Goal: Transaction & Acquisition: Download file/media

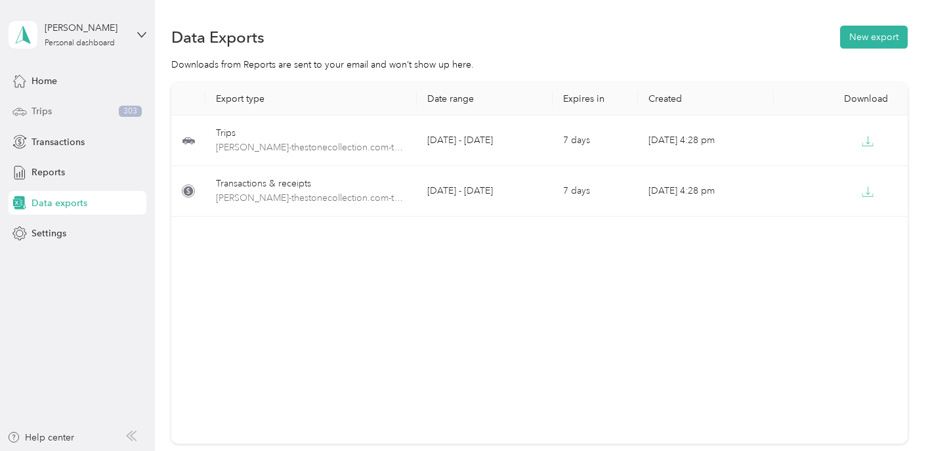
click at [56, 111] on div "Trips 303" at bounding box center [78, 112] width 138 height 24
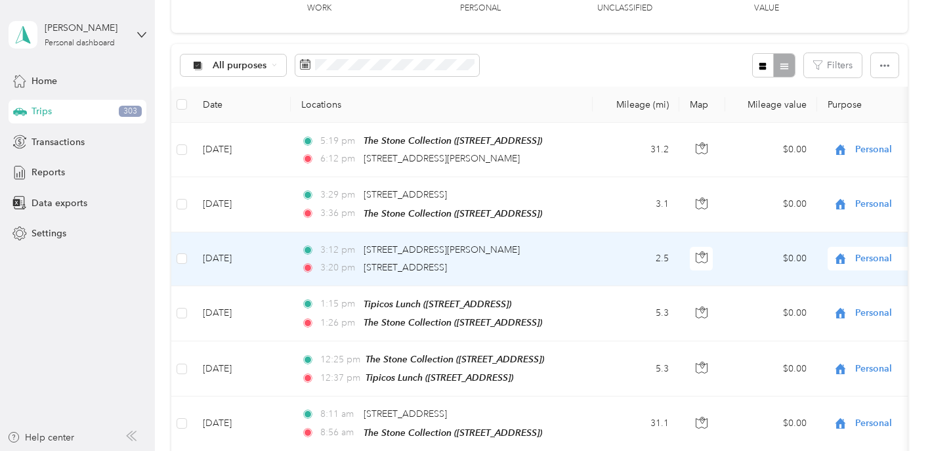
scroll to position [100, 0]
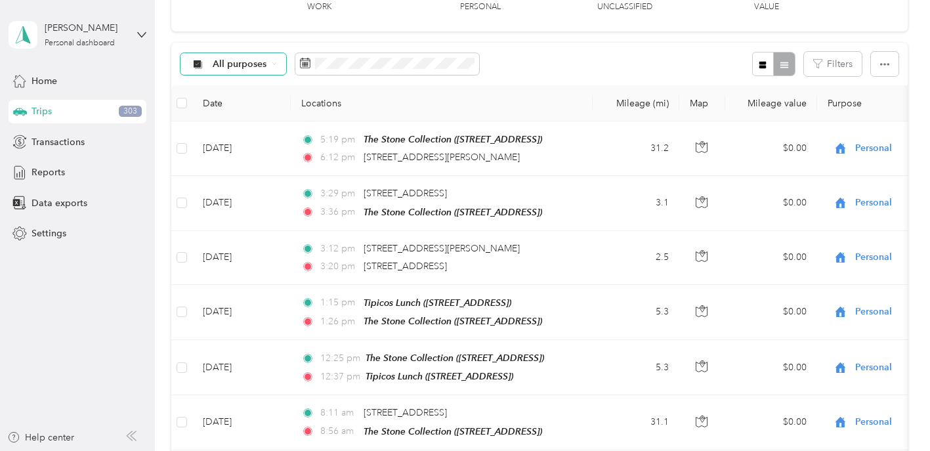
click at [274, 64] on icon at bounding box center [274, 64] width 3 height 2
click at [548, 66] on div "All purposes Filters" at bounding box center [539, 64] width 737 height 43
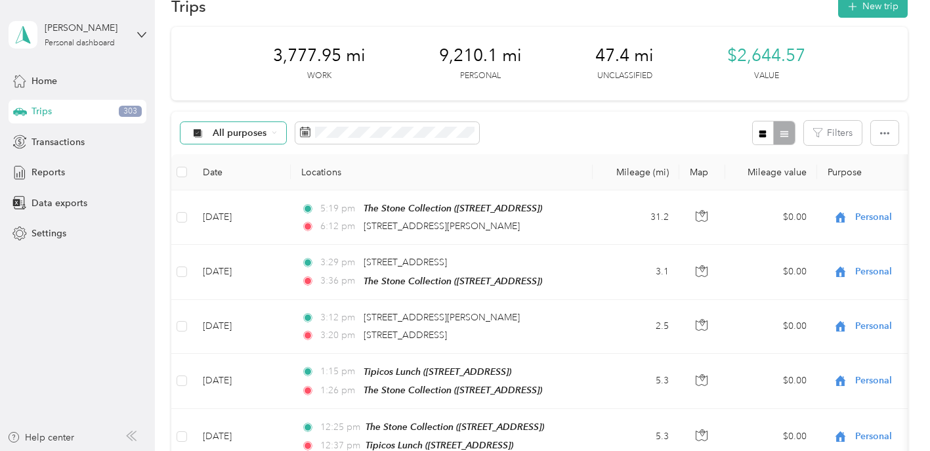
scroll to position [0, 0]
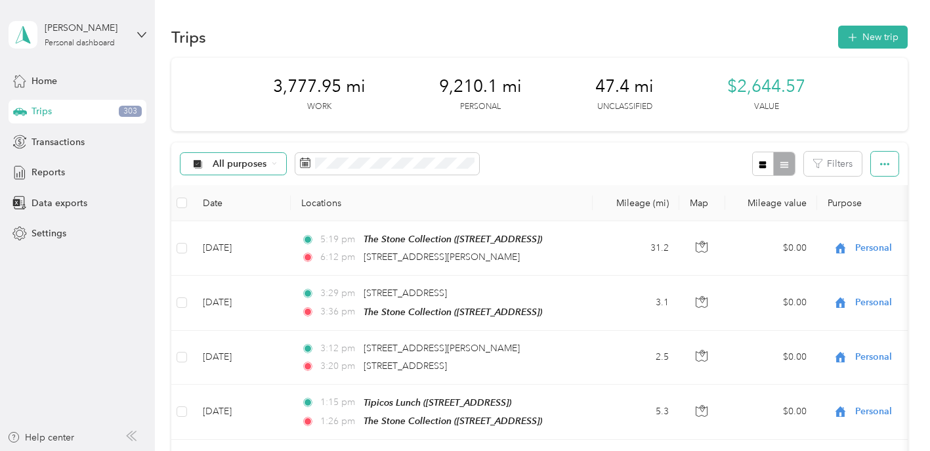
click at [890, 166] on icon "button" at bounding box center [885, 164] width 9 height 9
click at [874, 211] on span "Export" at bounding box center [870, 211] width 28 height 11
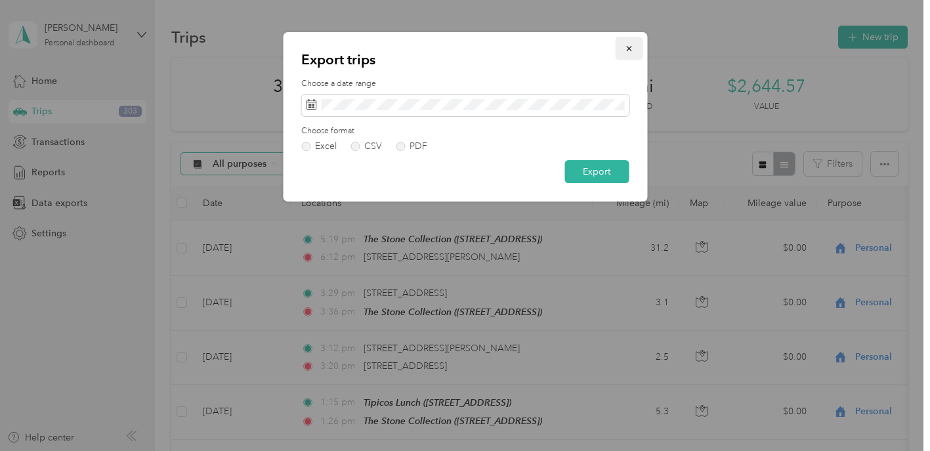
click at [630, 47] on icon "button" at bounding box center [628, 48] width 9 height 9
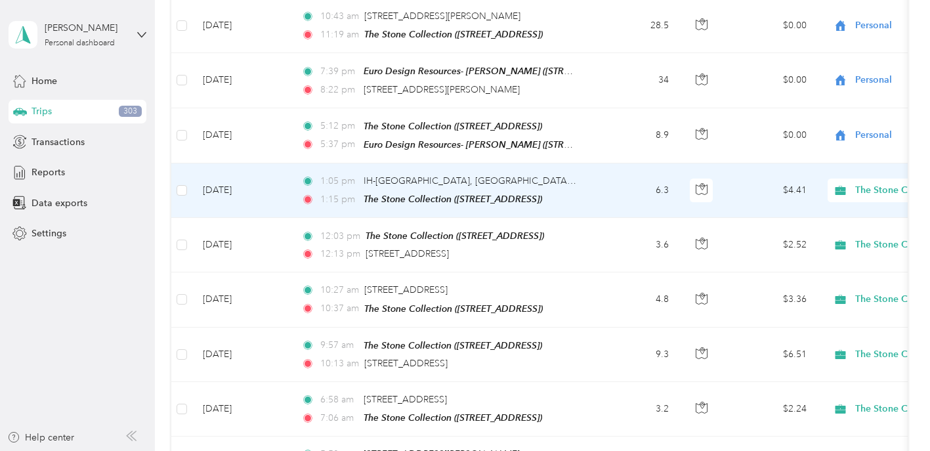
scroll to position [667, 0]
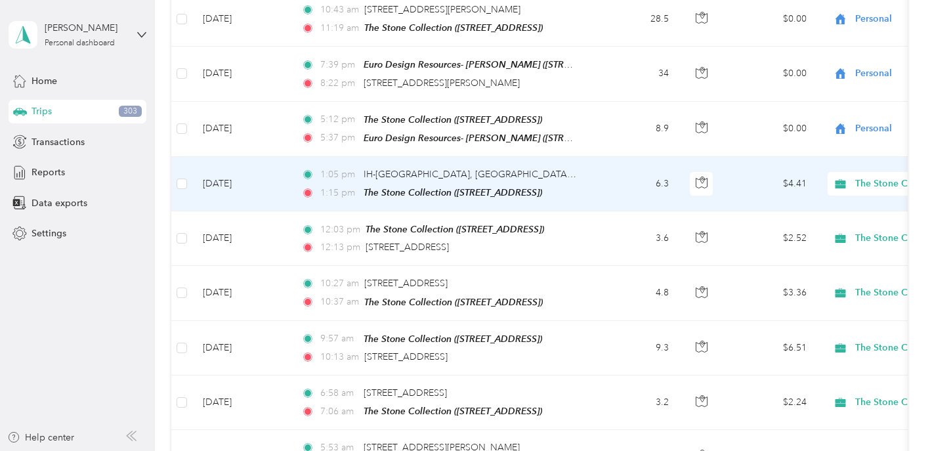
click at [612, 190] on td "6.3" at bounding box center [636, 184] width 87 height 55
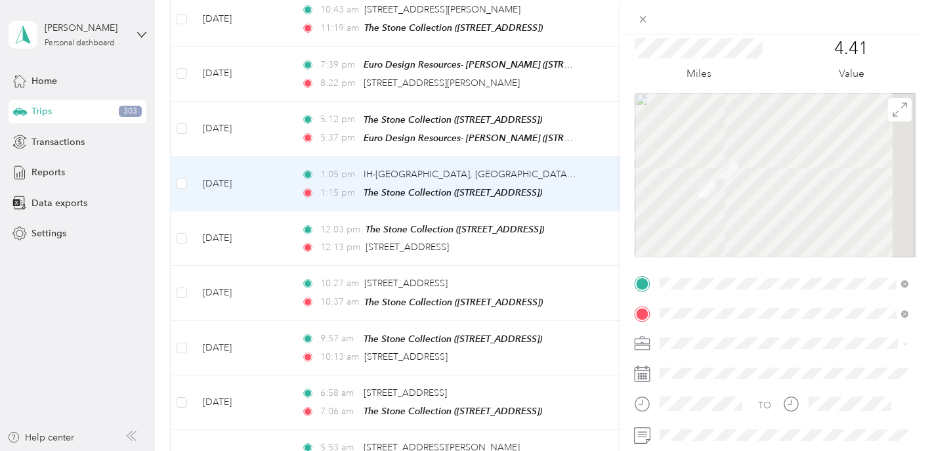
scroll to position [183, 0]
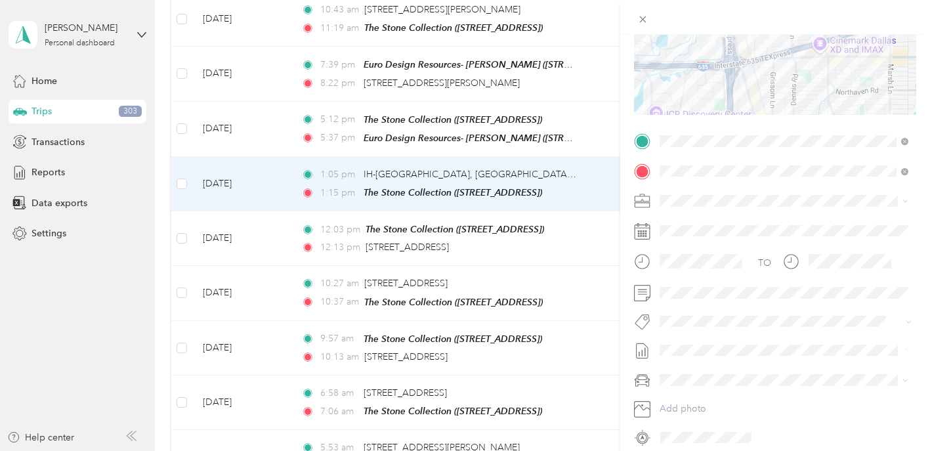
click at [592, 236] on div "Trip details Save This trip cannot be edited because it is either under review,…" at bounding box center [465, 225] width 930 height 451
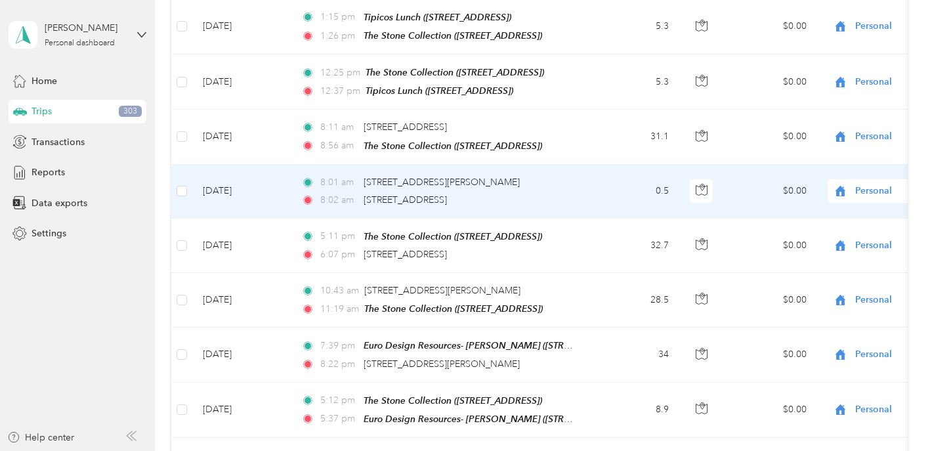
scroll to position [397, 0]
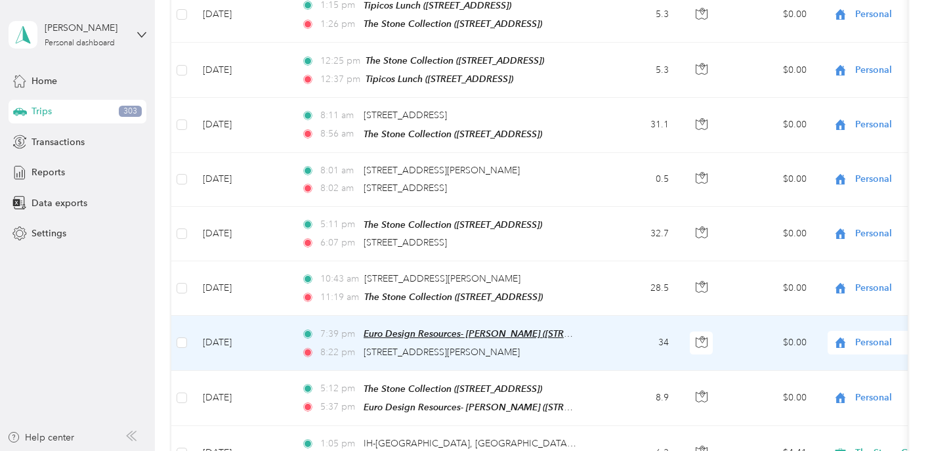
click at [497, 330] on span "Euro Design Resources- [PERSON_NAME] ([STREET_ADDRESS])" at bounding box center [497, 333] width 267 height 11
click at [425, 299] on button "Edit Place" at bounding box center [405, 299] width 75 height 23
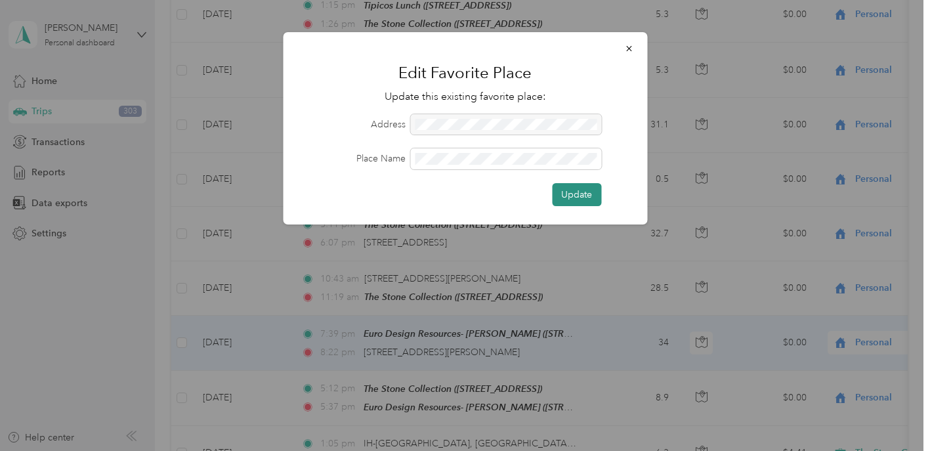
click at [586, 192] on button "Update" at bounding box center [576, 194] width 49 height 23
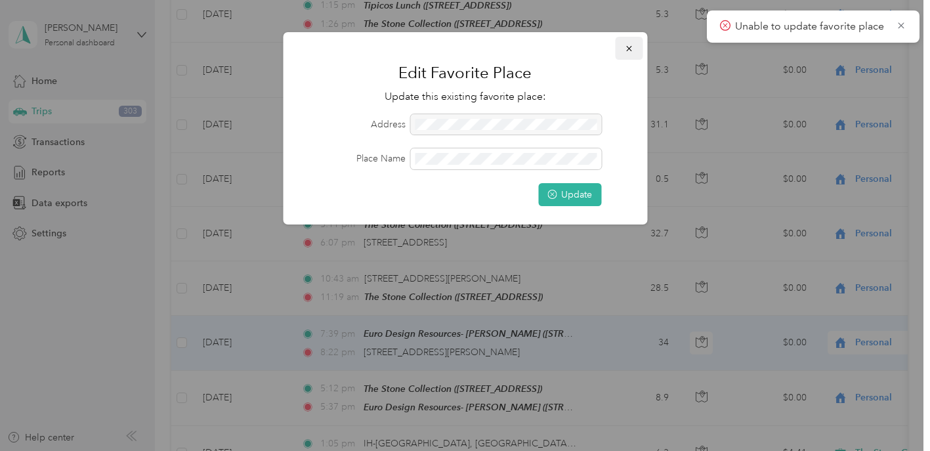
click at [627, 48] on icon "button" at bounding box center [628, 48] width 9 height 9
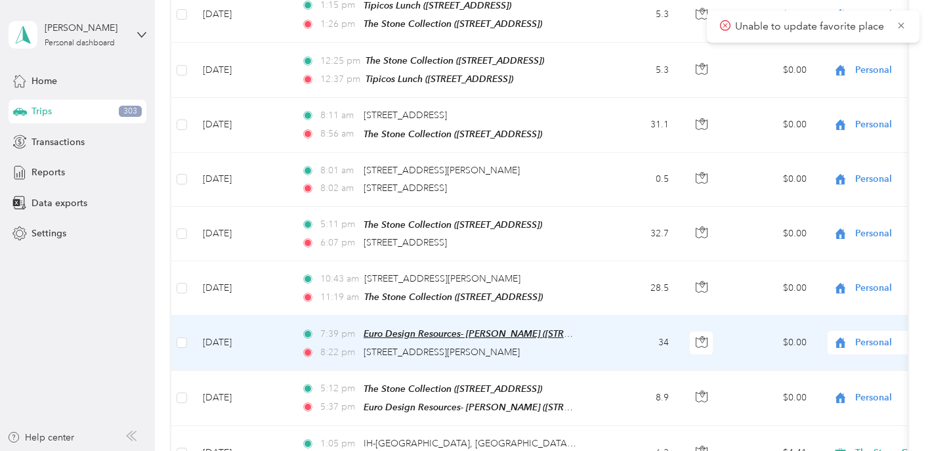
click at [427, 332] on span "Euro Design Resources- [PERSON_NAME] ([STREET_ADDRESS])" at bounding box center [497, 333] width 267 height 11
click at [414, 301] on button "Edit Place" at bounding box center [405, 299] width 75 height 23
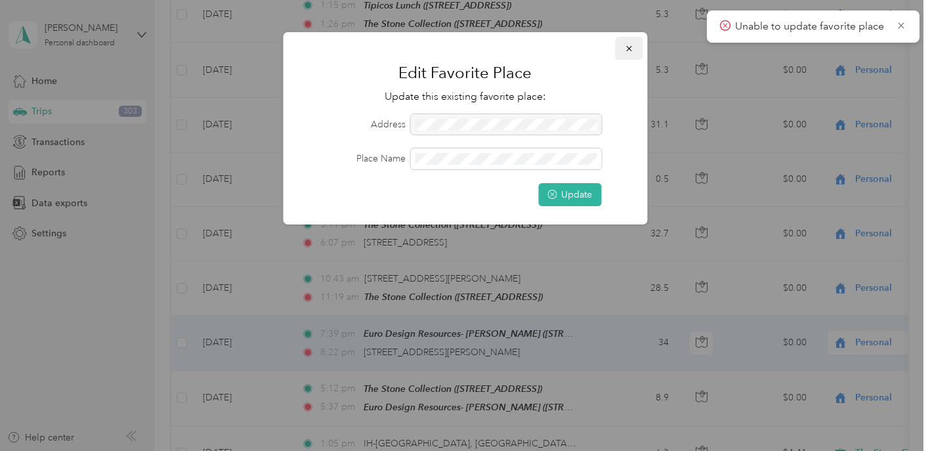
click at [632, 47] on icon "button" at bounding box center [628, 48] width 9 height 9
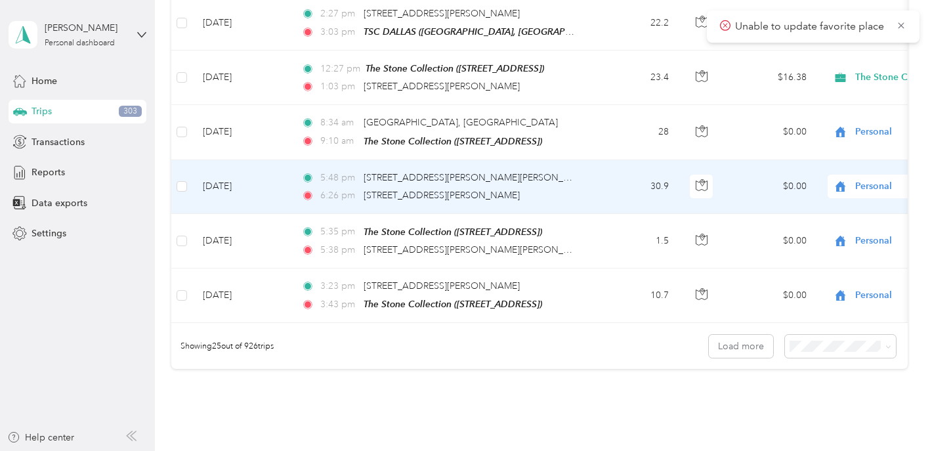
scroll to position [1291, 0]
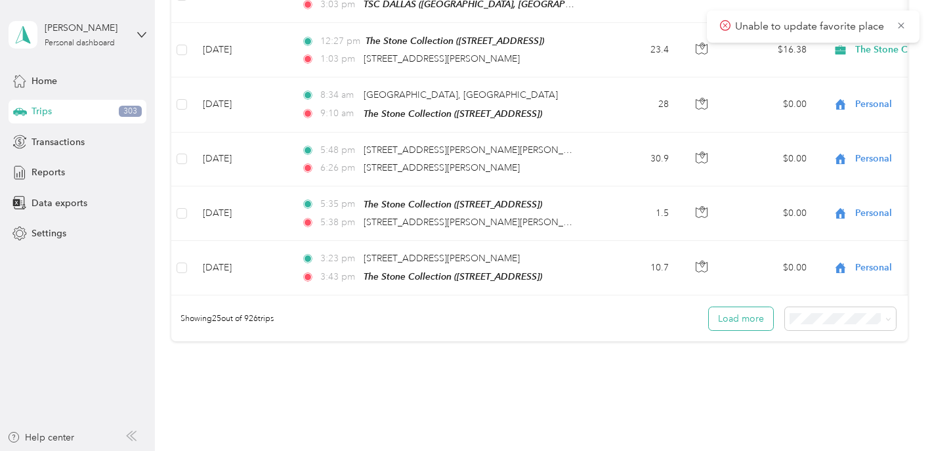
click at [754, 313] on button "Load more" at bounding box center [741, 318] width 64 height 23
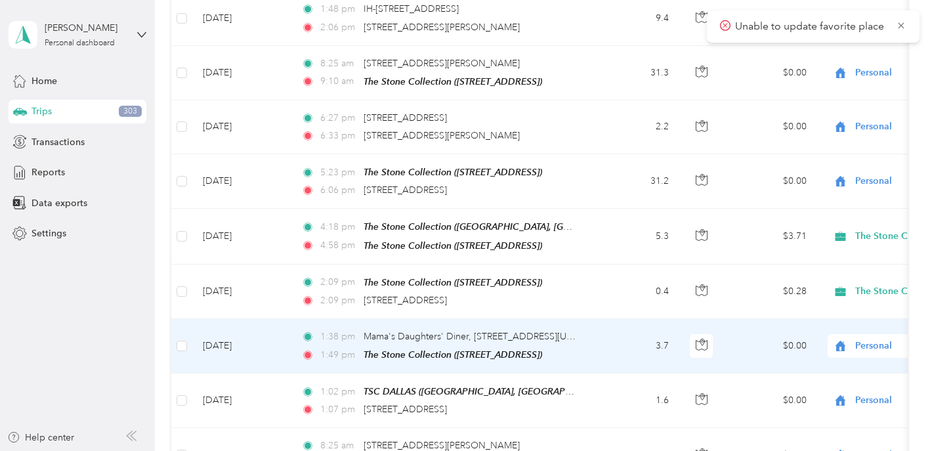
scroll to position [1604, 0]
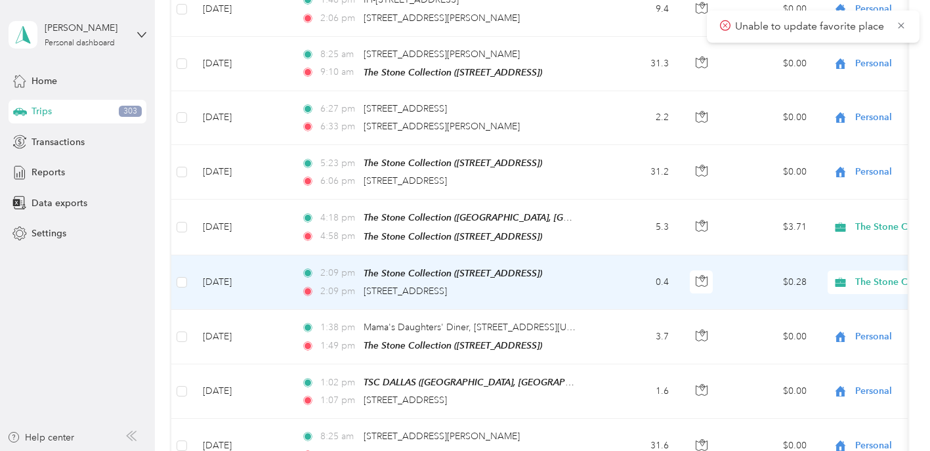
click at [619, 274] on td "0.4" at bounding box center [636, 282] width 87 height 55
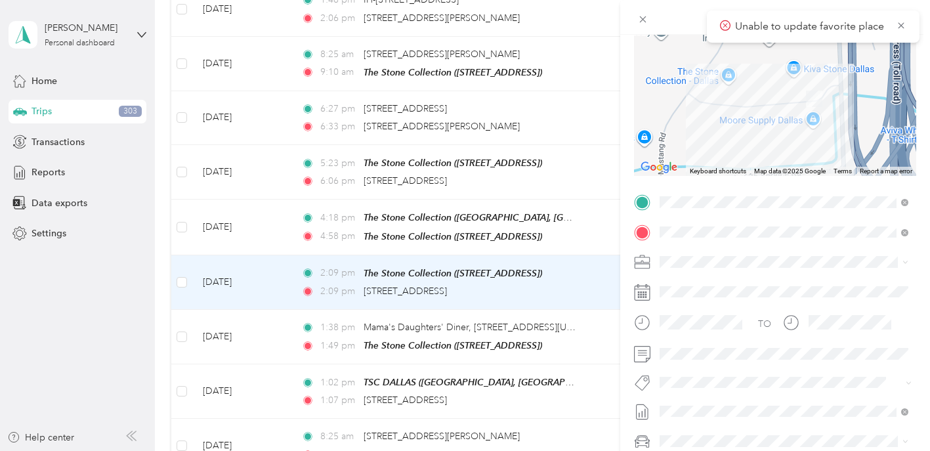
scroll to position [130, 0]
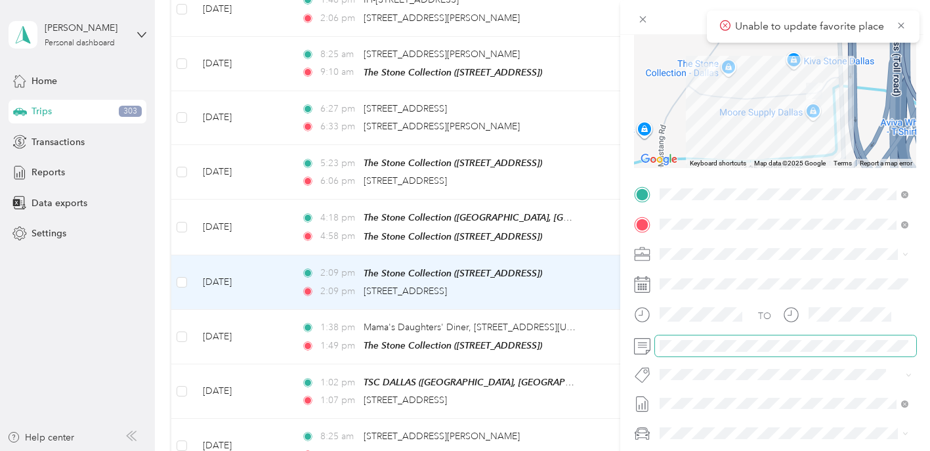
click at [718, 352] on span at bounding box center [785, 346] width 261 height 21
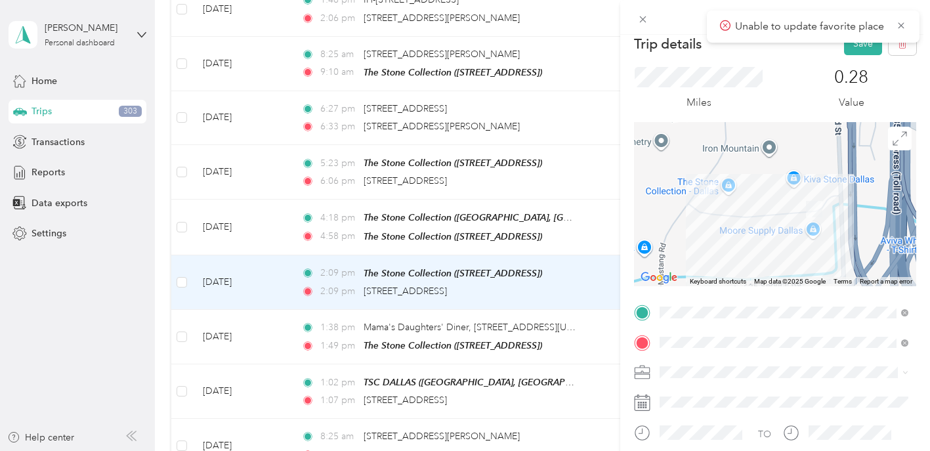
scroll to position [0, 0]
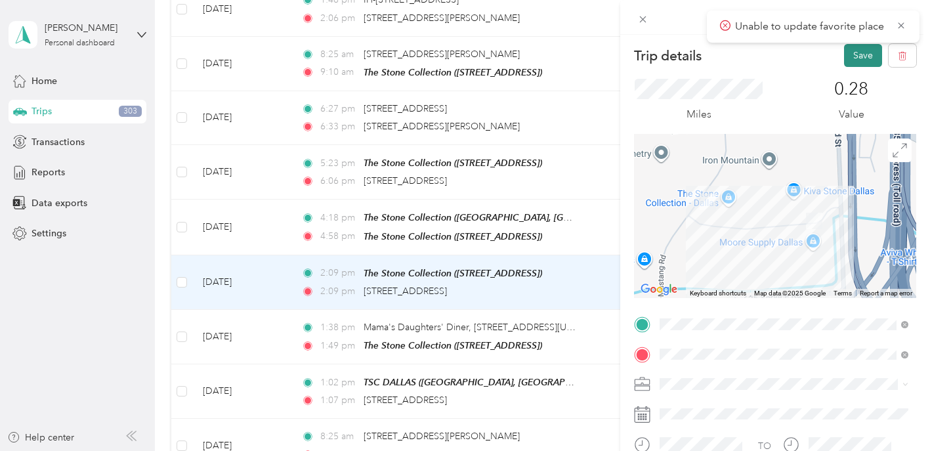
click at [858, 65] on button "Save" at bounding box center [863, 55] width 38 height 23
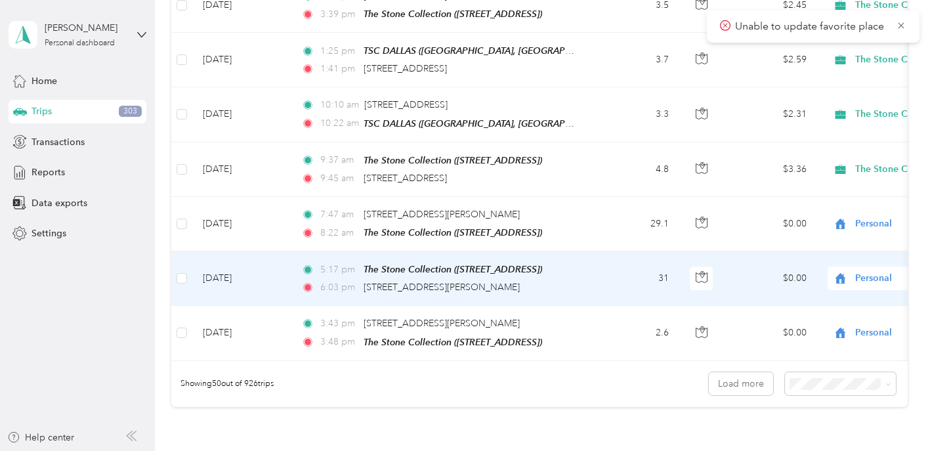
scroll to position [2587, 0]
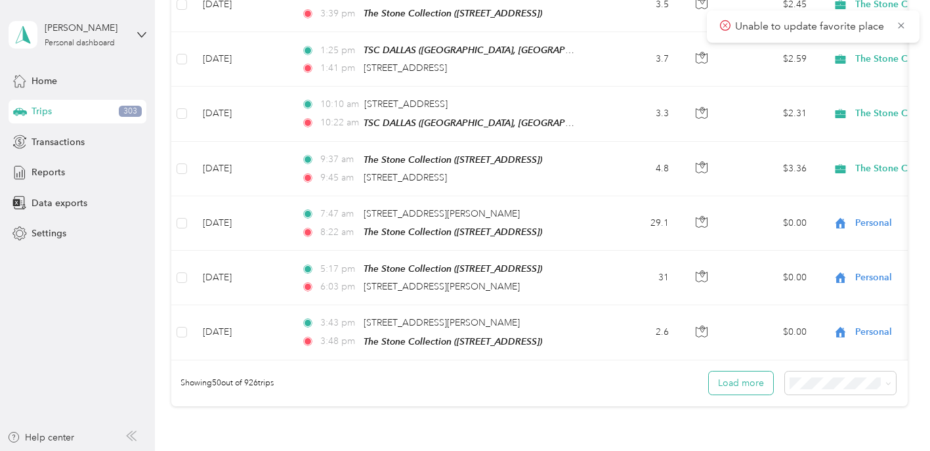
click at [730, 380] on button "Load more" at bounding box center [741, 383] width 64 height 23
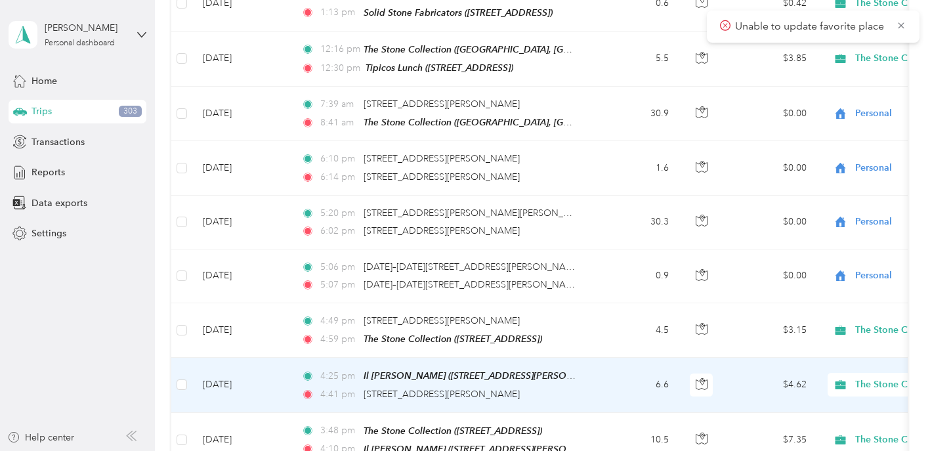
scroll to position [3852, 0]
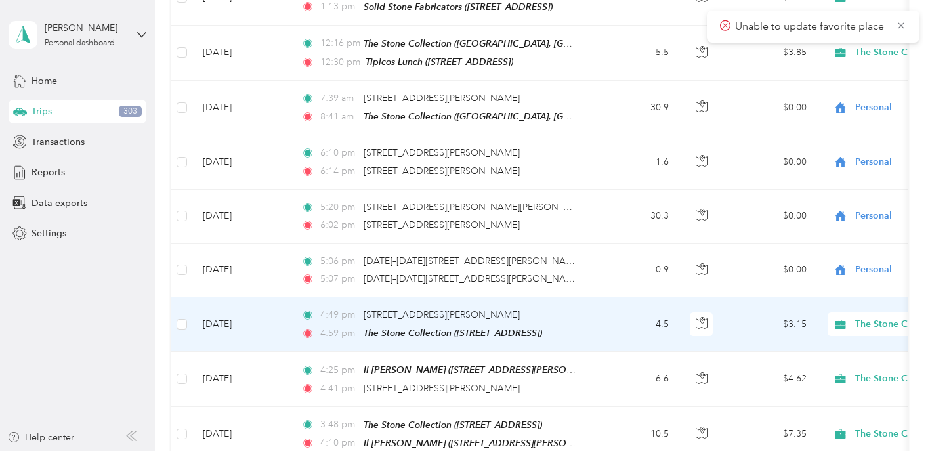
click at [857, 317] on span "The Stone Collection" at bounding box center [916, 324] width 120 height 14
click at [754, 303] on td "$3.15" at bounding box center [772, 324] width 92 height 55
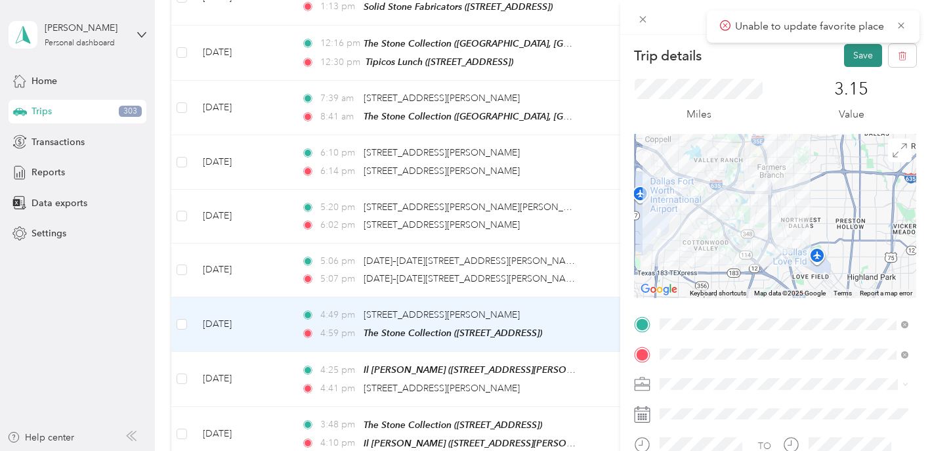
click at [865, 56] on button "Save" at bounding box center [863, 55] width 38 height 23
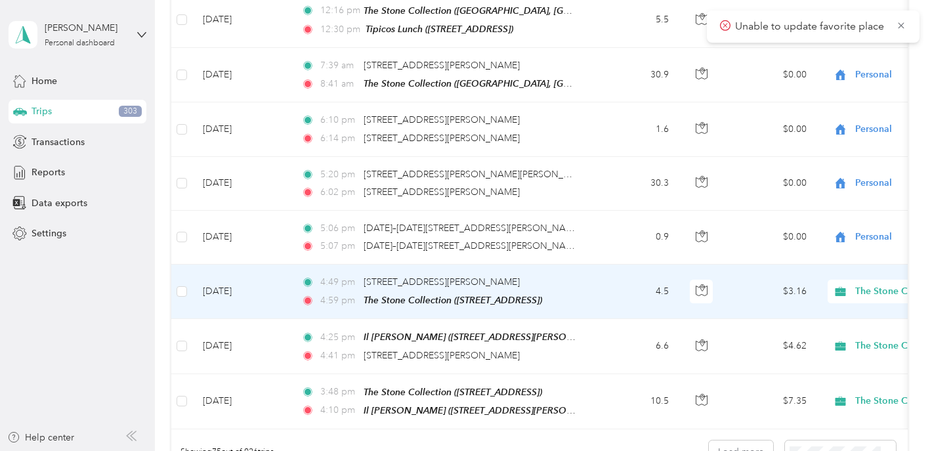
scroll to position [3892, 0]
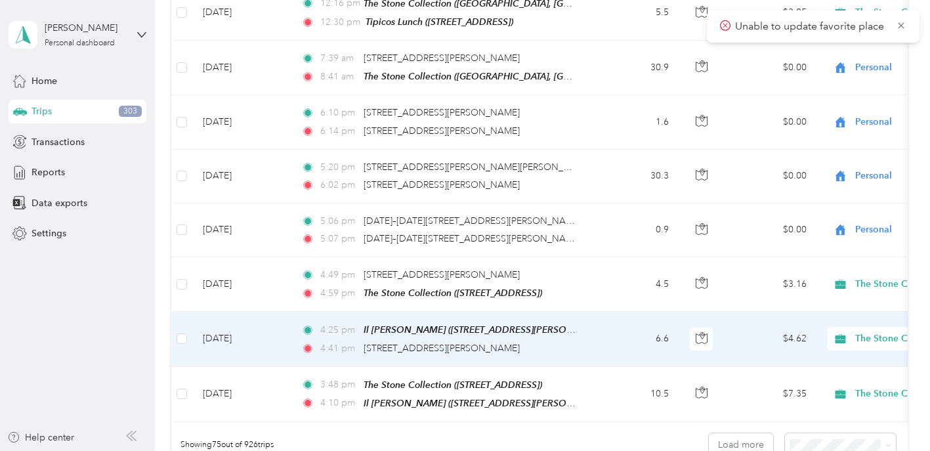
click at [598, 322] on td "6.6" at bounding box center [636, 339] width 87 height 55
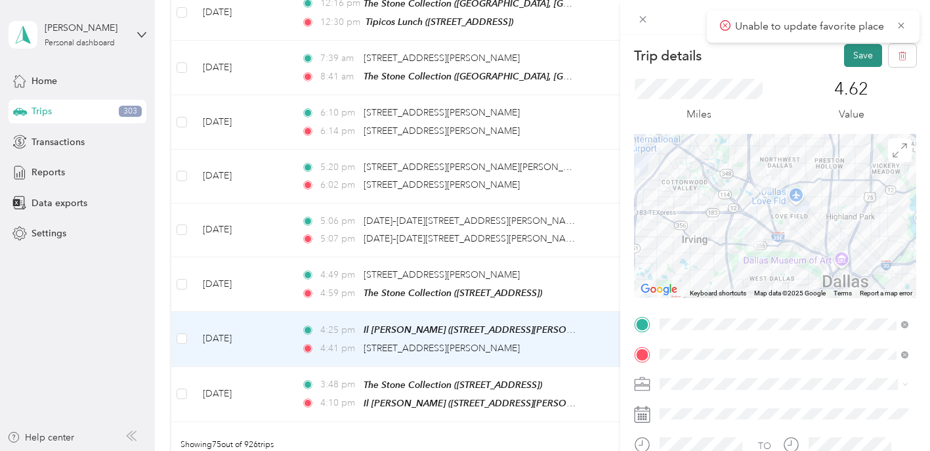
click at [852, 57] on button "Save" at bounding box center [863, 55] width 38 height 23
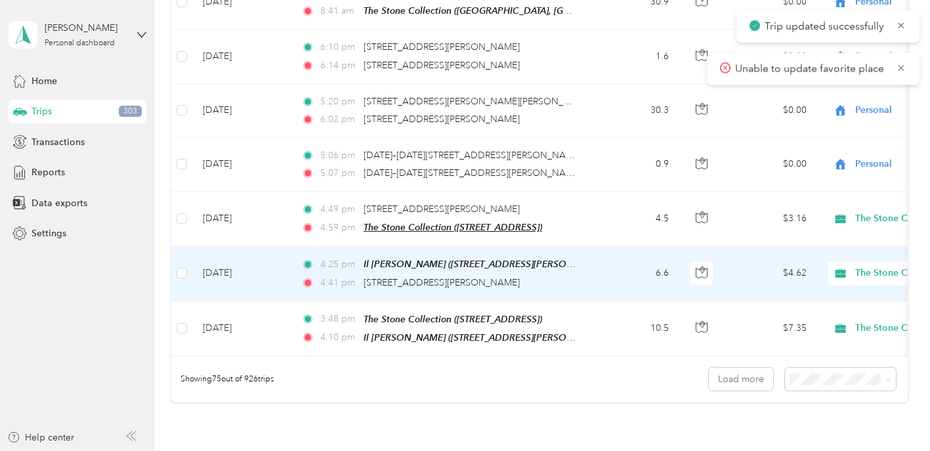
scroll to position [3964, 0]
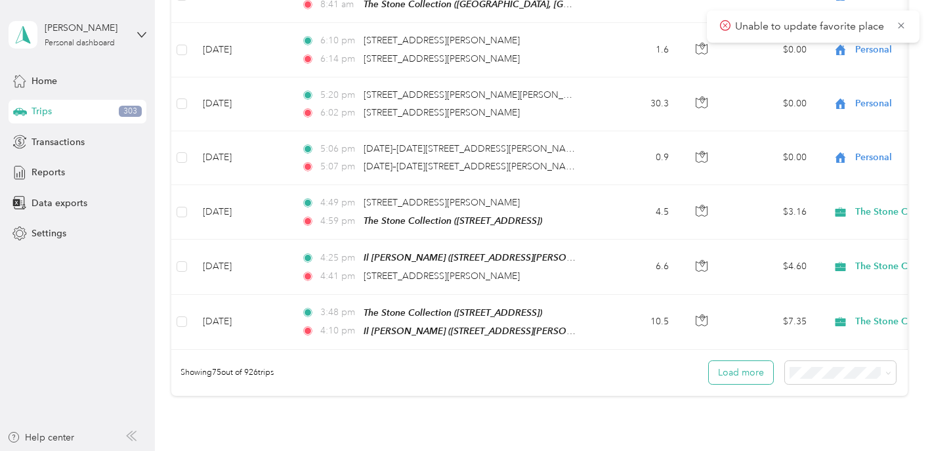
click at [728, 361] on button "Load more" at bounding box center [741, 372] width 64 height 23
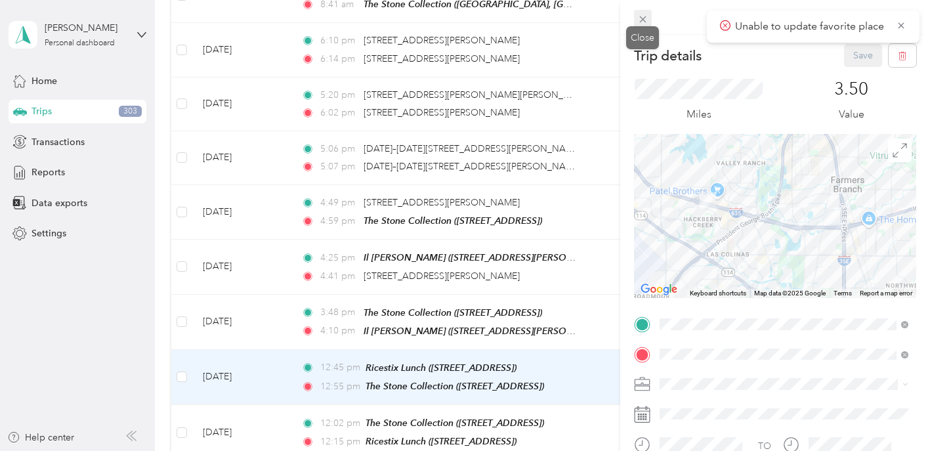
click at [645, 25] on span at bounding box center [643, 19] width 18 height 18
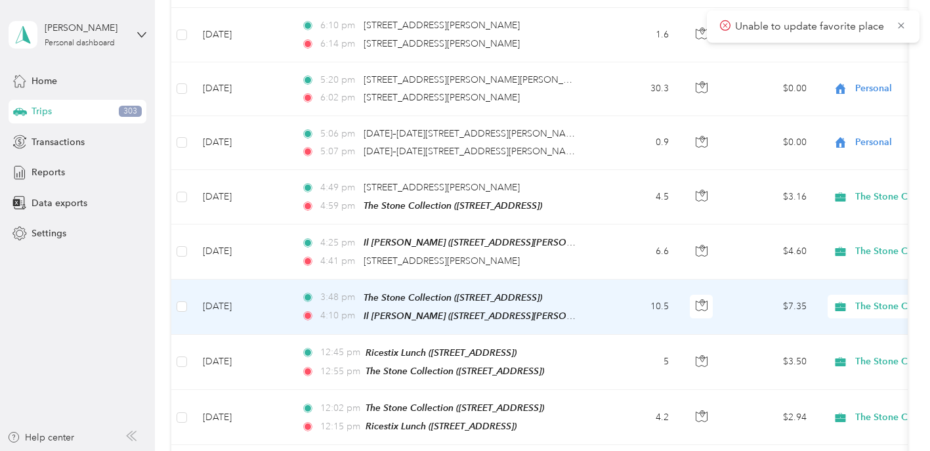
scroll to position [3982, 0]
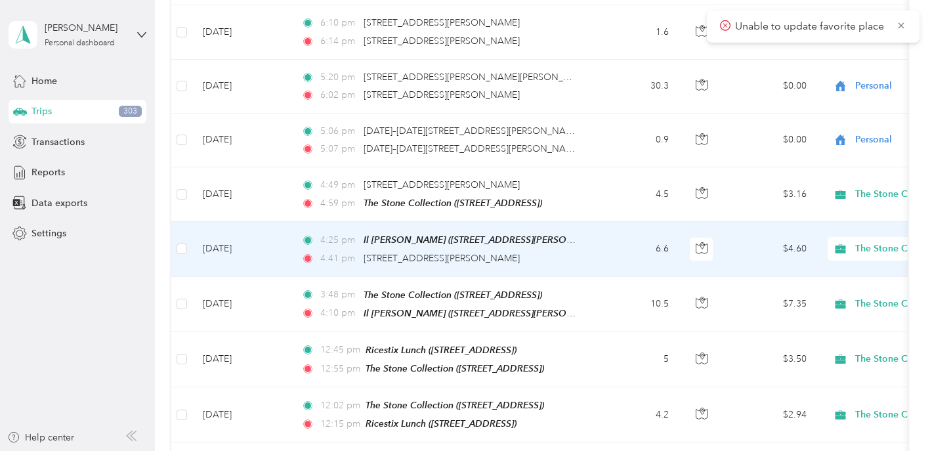
click at [607, 241] on td "6.6" at bounding box center [636, 249] width 87 height 55
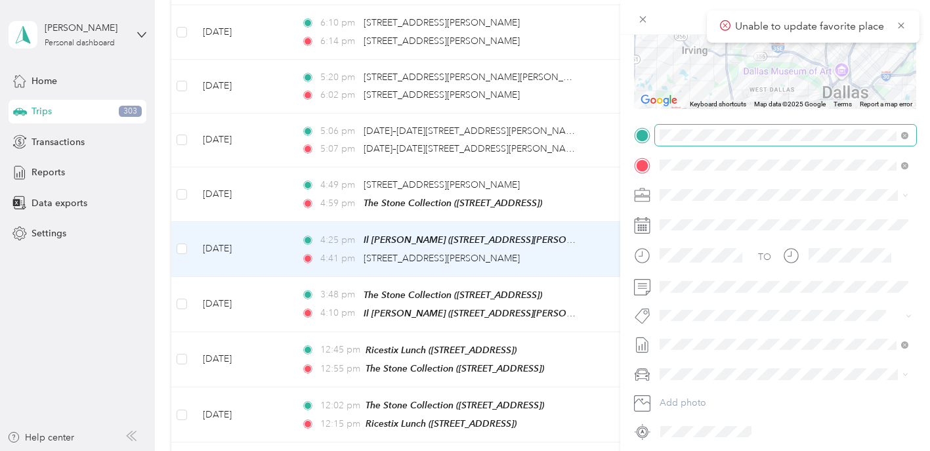
scroll to position [139, 0]
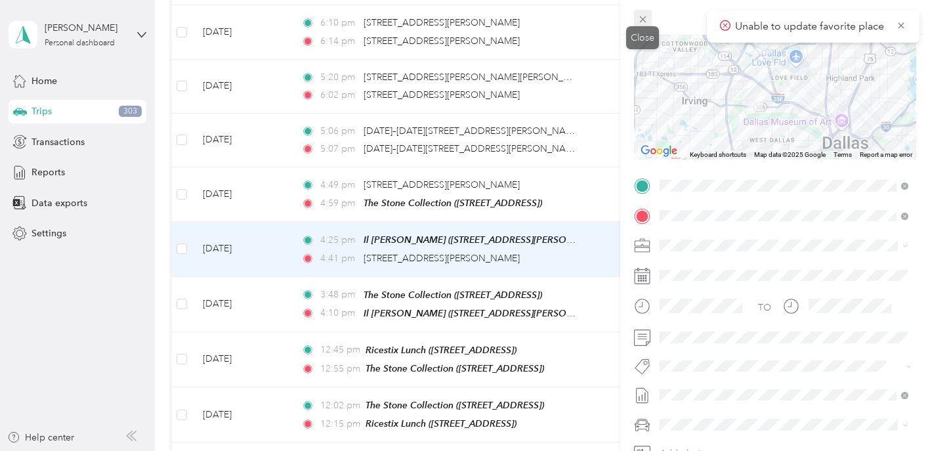
click at [640, 24] on icon at bounding box center [643, 19] width 11 height 11
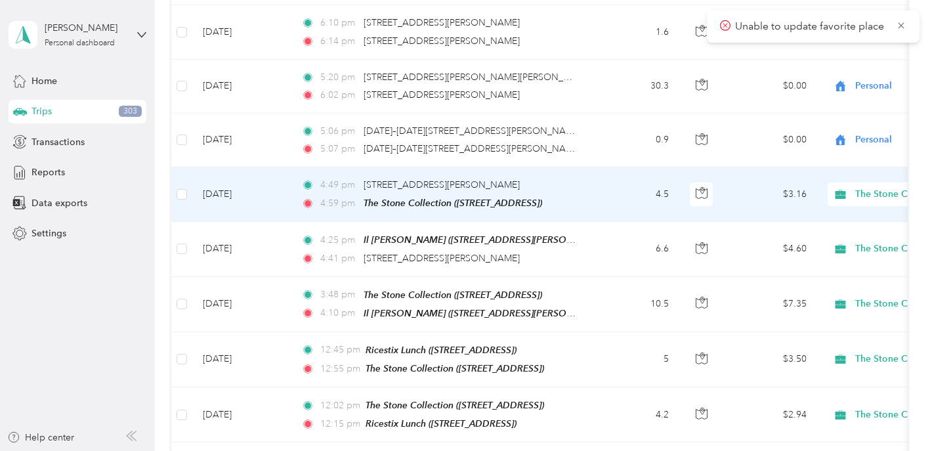
click at [586, 173] on td "4:49 pm 10065 Harry Hines Blvd, Koreatown, Dallas, TX 4:59 pm The Stone Collect…" at bounding box center [442, 194] width 302 height 55
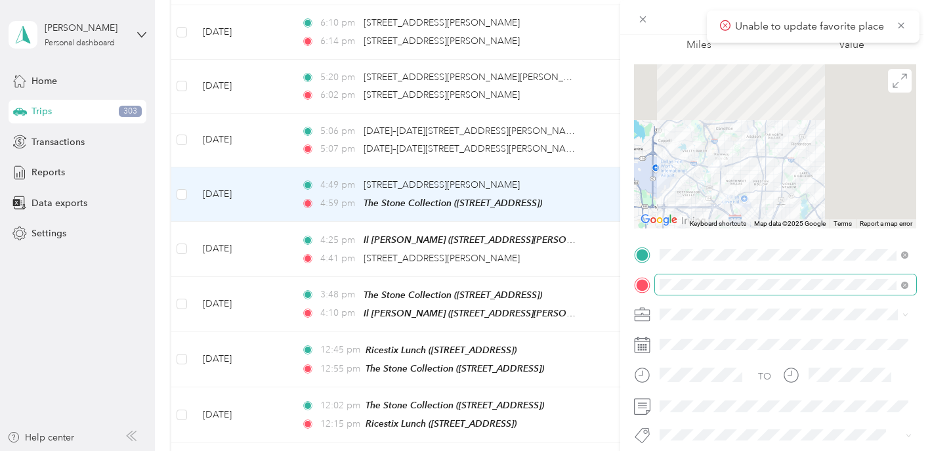
scroll to position [86, 0]
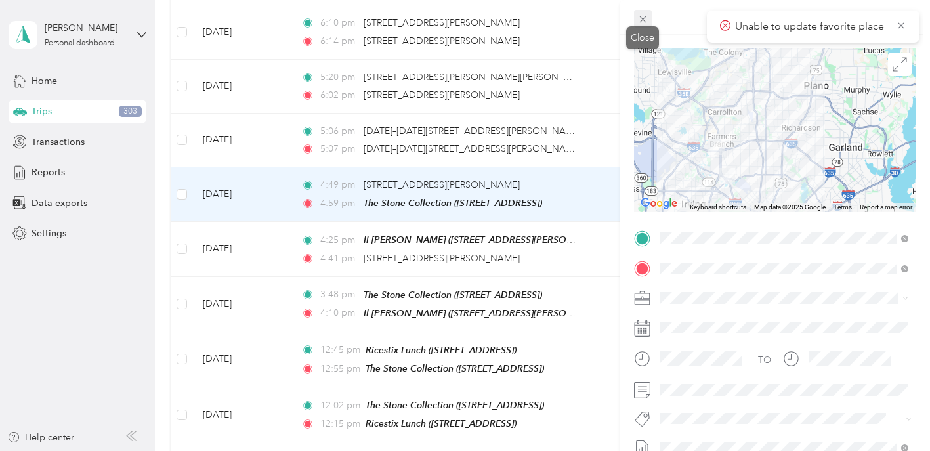
click at [645, 20] on icon at bounding box center [643, 19] width 11 height 11
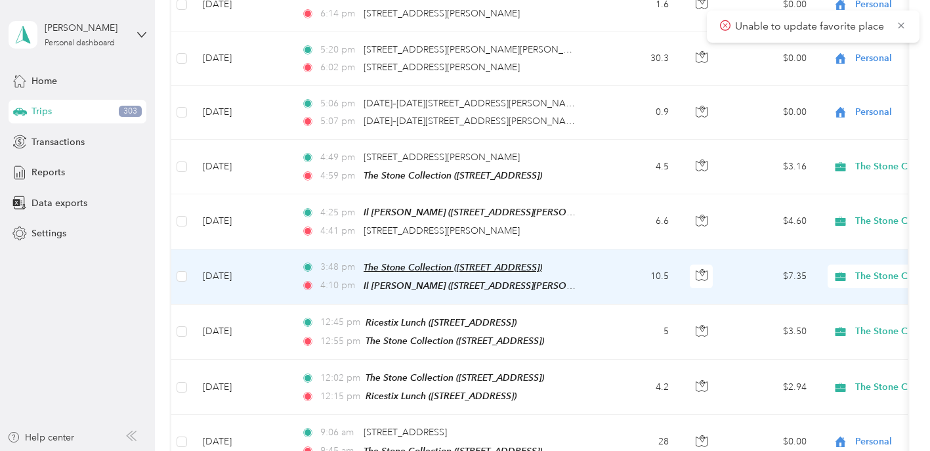
scroll to position [4025, 0]
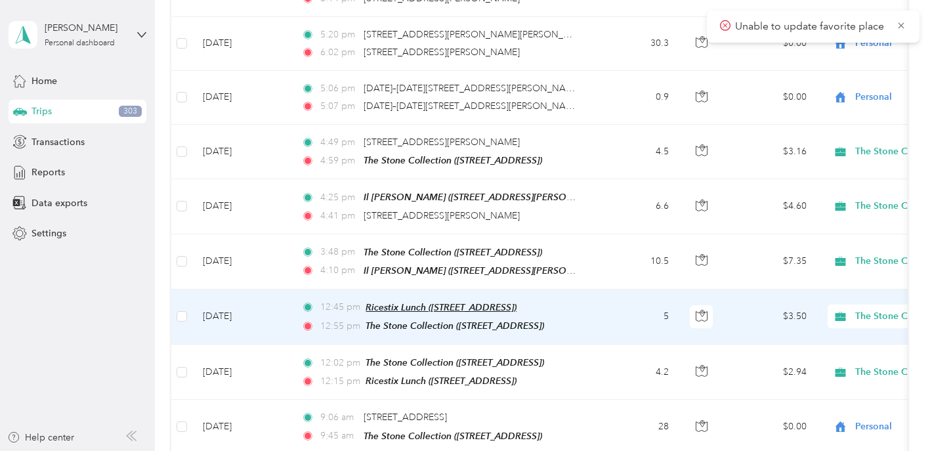
click at [517, 302] on span "Ricestix Lunch (1600 Market Place Blvd, Irving, TX)" at bounding box center [441, 307] width 151 height 11
click at [433, 253] on button "Edit Place" at bounding box center [407, 249] width 75 height 23
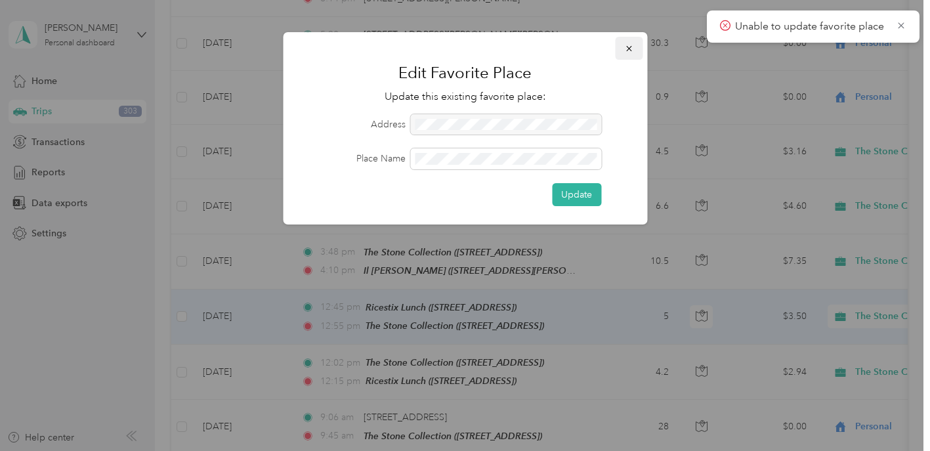
click at [629, 48] on icon "button" at bounding box center [628, 48] width 5 height 5
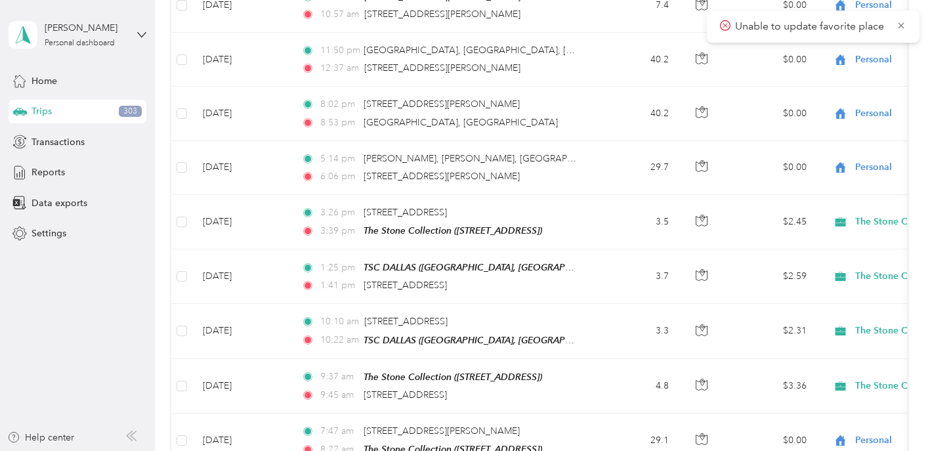
scroll to position [2317, 0]
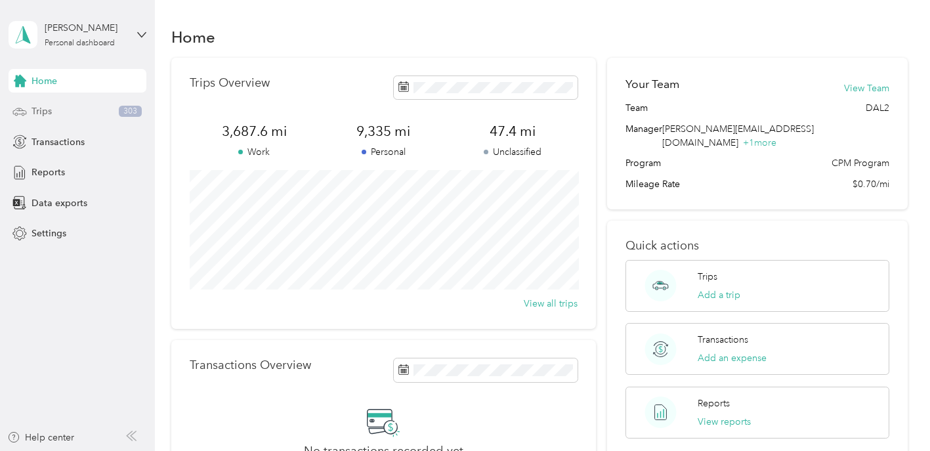
click at [41, 106] on span "Trips" at bounding box center [42, 111] width 20 height 14
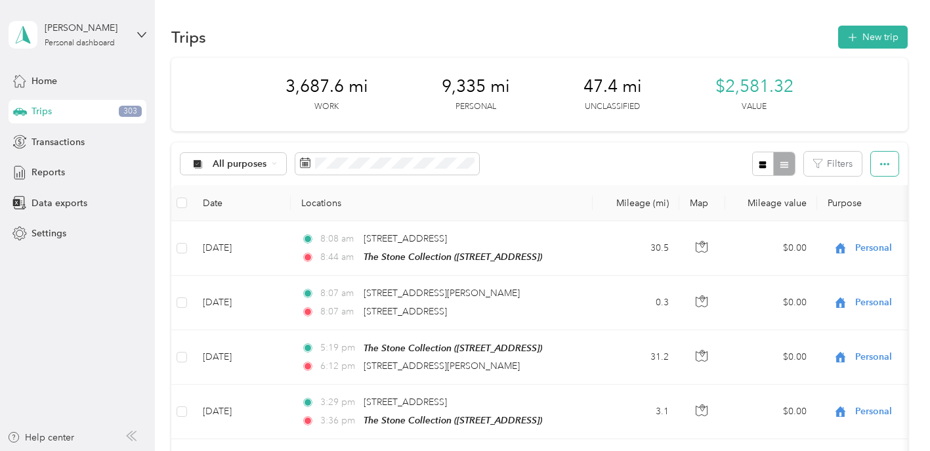
click at [885, 170] on button "button" at bounding box center [885, 164] width 28 height 24
click at [874, 216] on span "Export" at bounding box center [870, 211] width 28 height 11
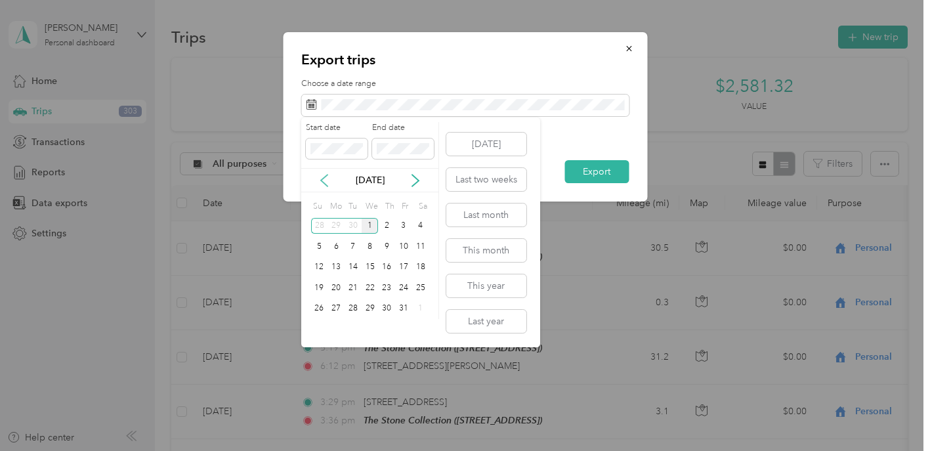
click at [322, 179] on icon at bounding box center [324, 181] width 7 height 12
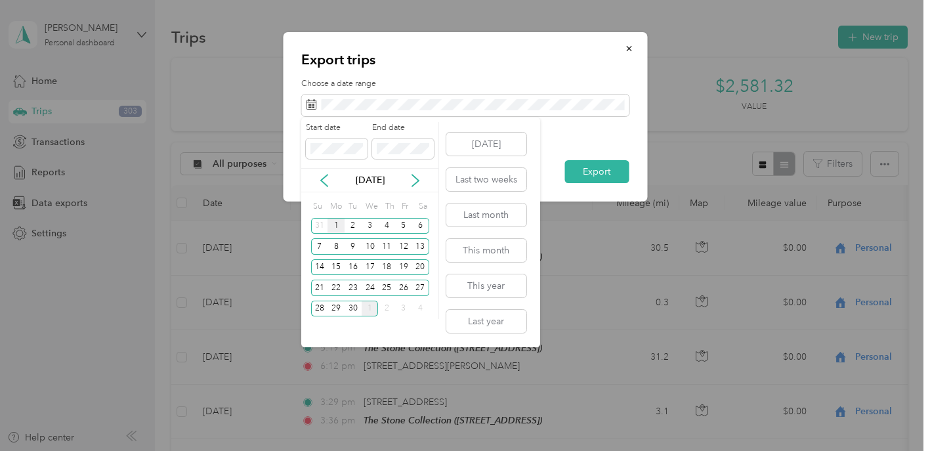
click at [336, 228] on div "1" at bounding box center [336, 226] width 17 height 16
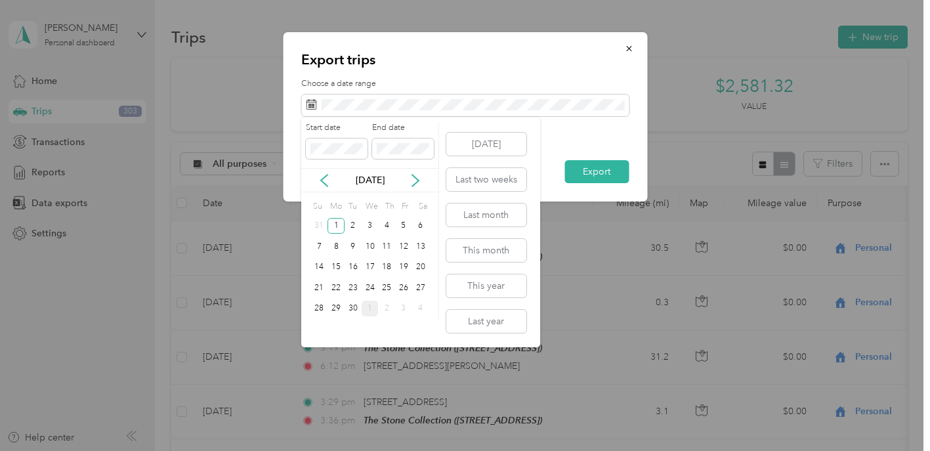
click at [368, 166] on div "Start date End date" at bounding box center [369, 145] width 137 height 46
click at [357, 307] on div "30" at bounding box center [353, 309] width 17 height 16
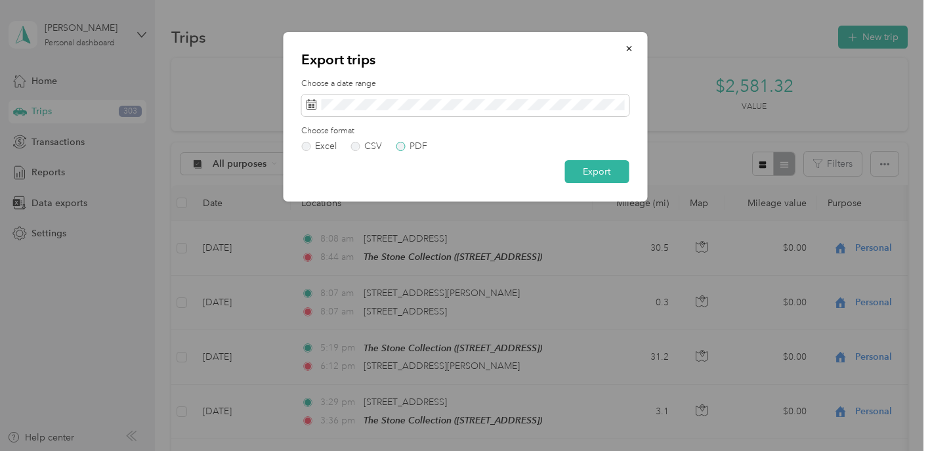
click at [400, 146] on label "PDF" at bounding box center [412, 146] width 32 height 9
click at [628, 51] on icon "button" at bounding box center [628, 48] width 9 height 9
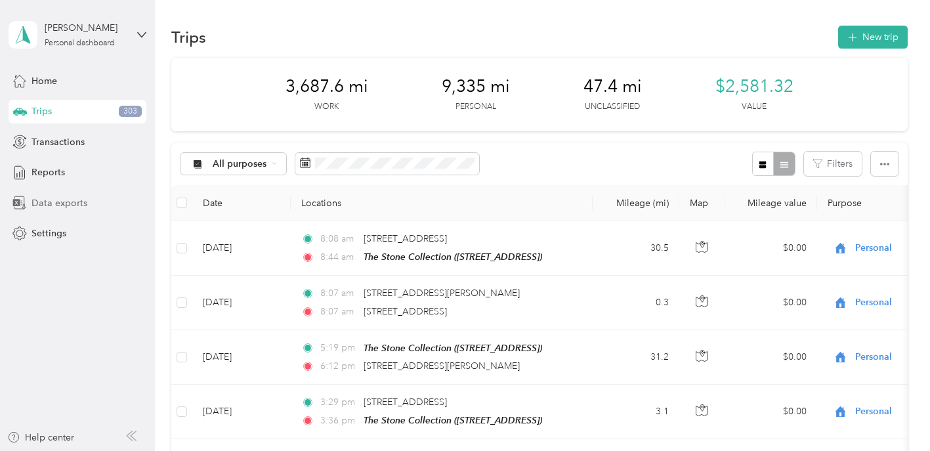
click at [76, 204] on span "Data exports" at bounding box center [60, 203] width 56 height 14
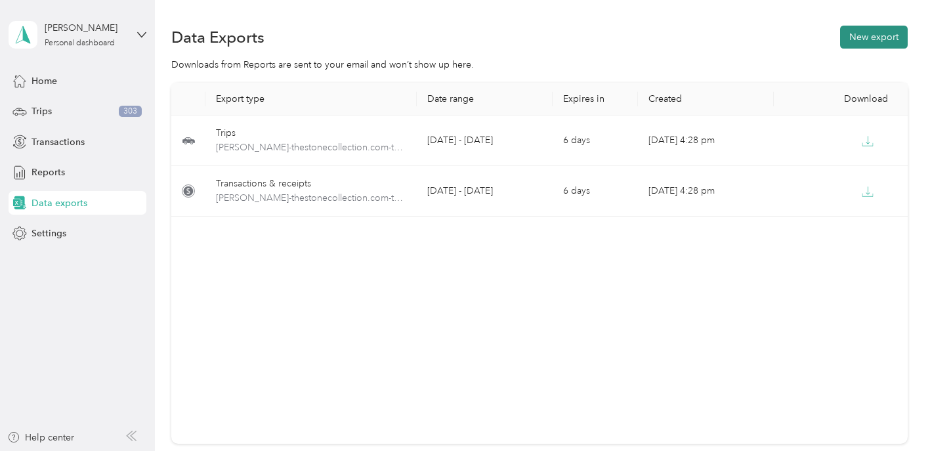
click at [860, 41] on button "New export" at bounding box center [875, 37] width 68 height 23
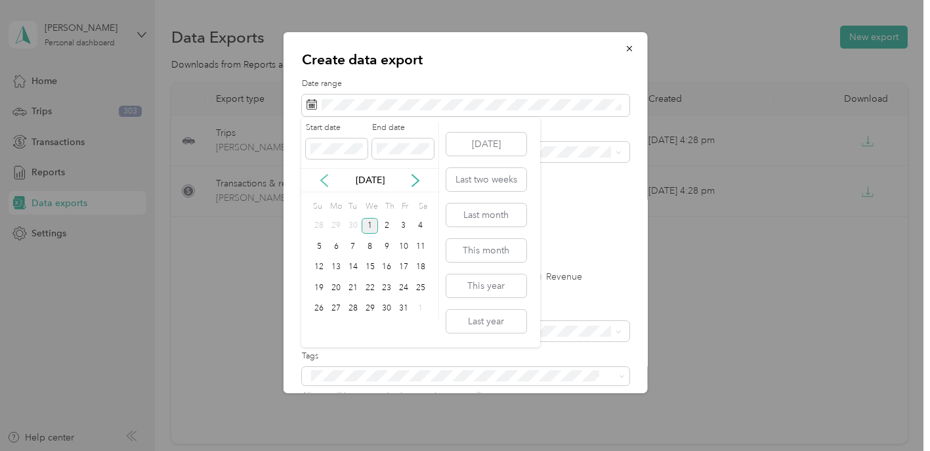
click at [326, 177] on icon at bounding box center [324, 180] width 13 height 13
click at [337, 228] on div "1" at bounding box center [336, 226] width 17 height 16
click at [353, 309] on div "30" at bounding box center [353, 309] width 17 height 16
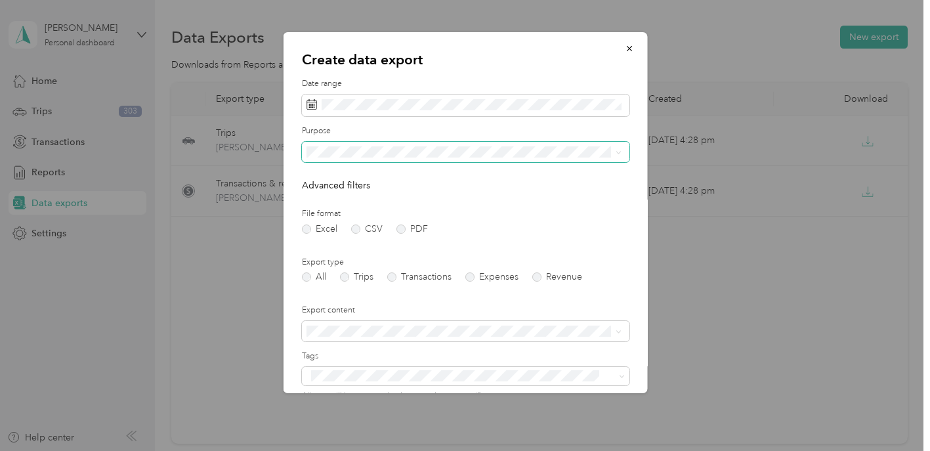
click at [353, 145] on span at bounding box center [465, 152] width 328 height 21
click at [347, 200] on li "The Stone Collection" at bounding box center [463, 192] width 324 height 23
click at [399, 227] on label "PDF" at bounding box center [412, 229] width 32 height 9
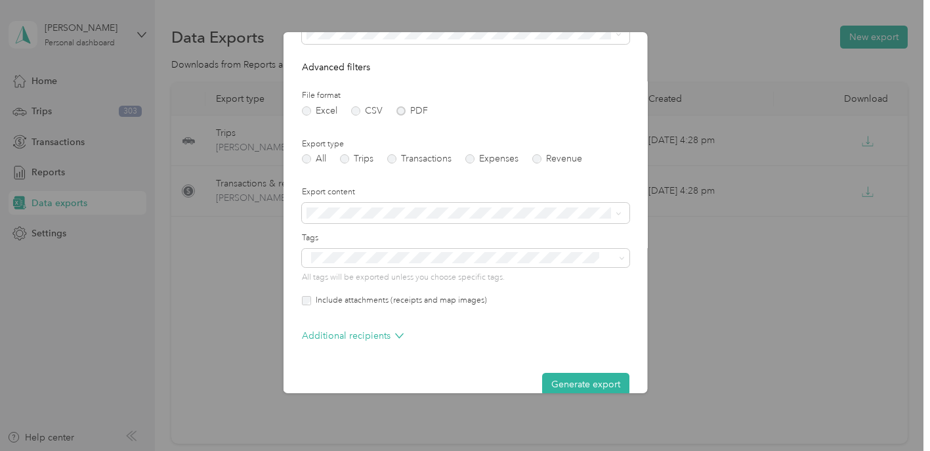
scroll to position [139, 0]
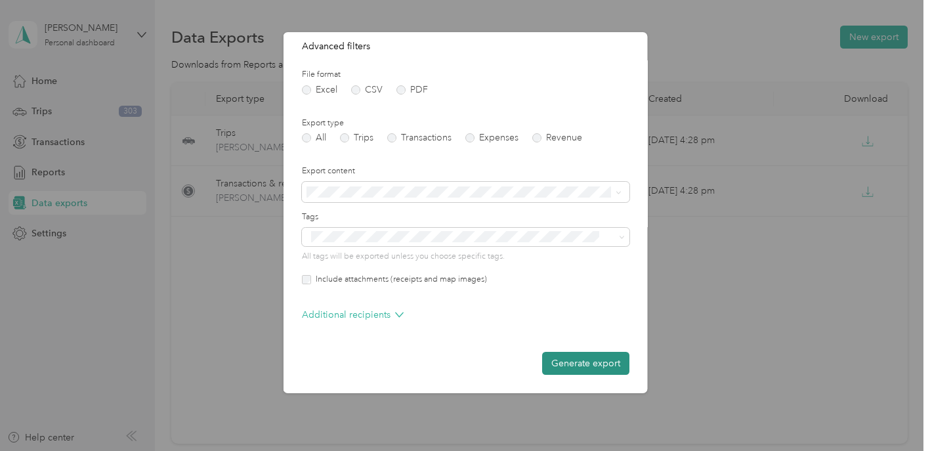
click at [594, 366] on button "Generate export" at bounding box center [585, 363] width 87 height 23
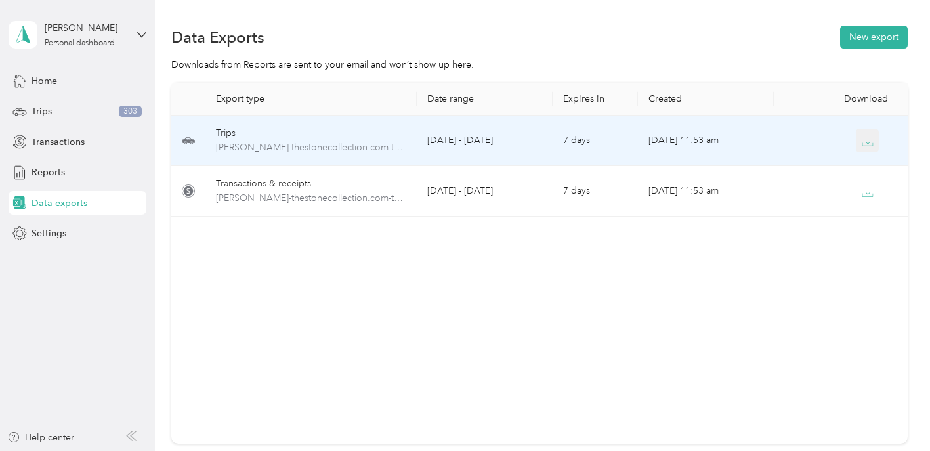
click at [870, 146] on icon "button" at bounding box center [868, 144] width 11 height 3
